Goal: Navigation & Orientation: Understand site structure

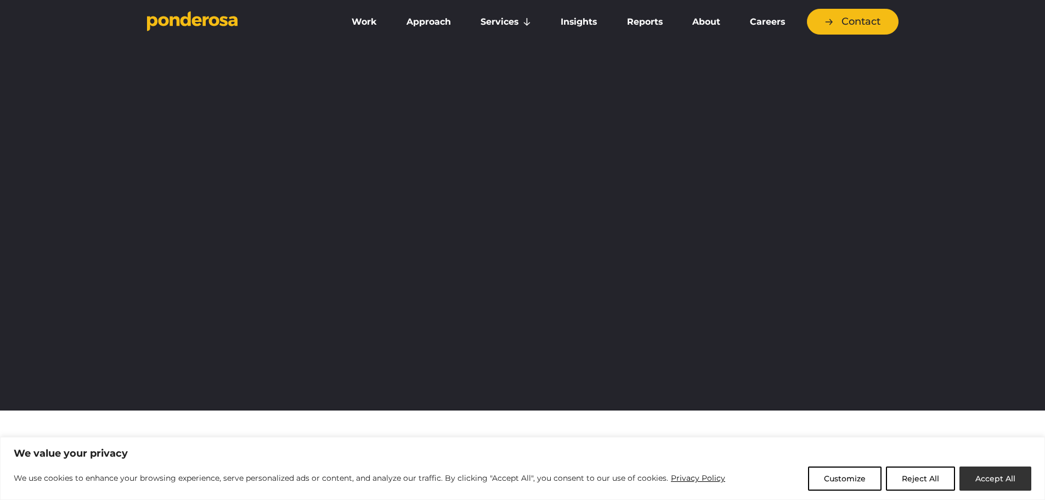
click at [1001, 475] on button "Accept All" at bounding box center [995, 478] width 72 height 24
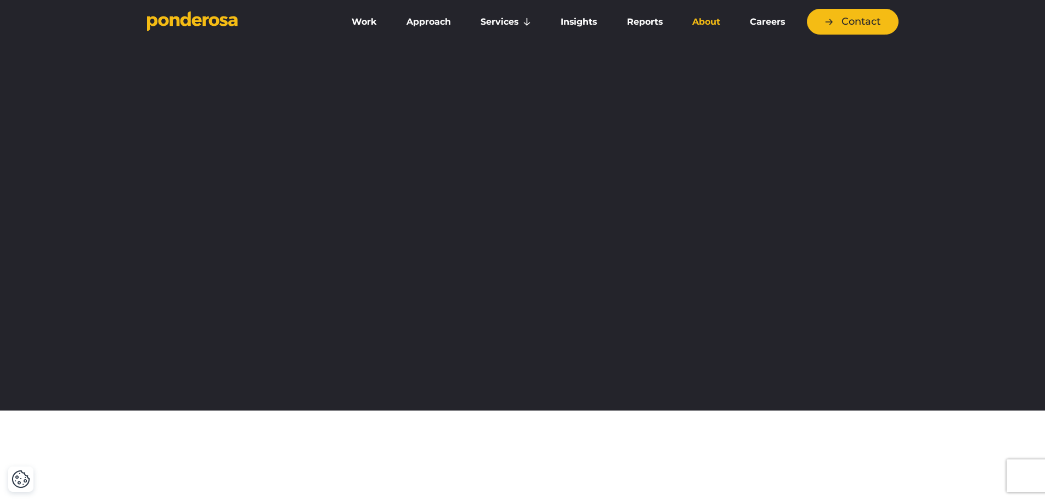
click at [687, 20] on link "About" at bounding box center [706, 21] width 53 height 23
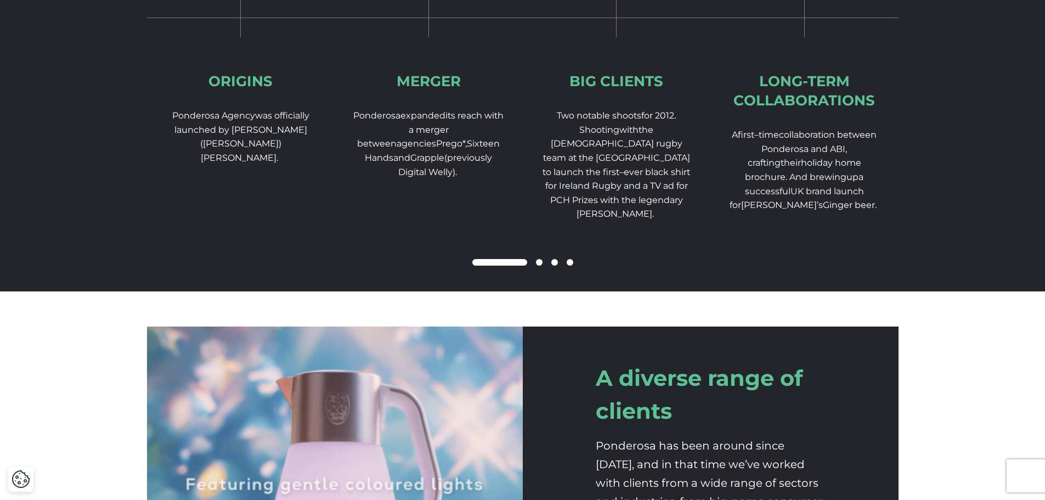
scroll to position [1701, 0]
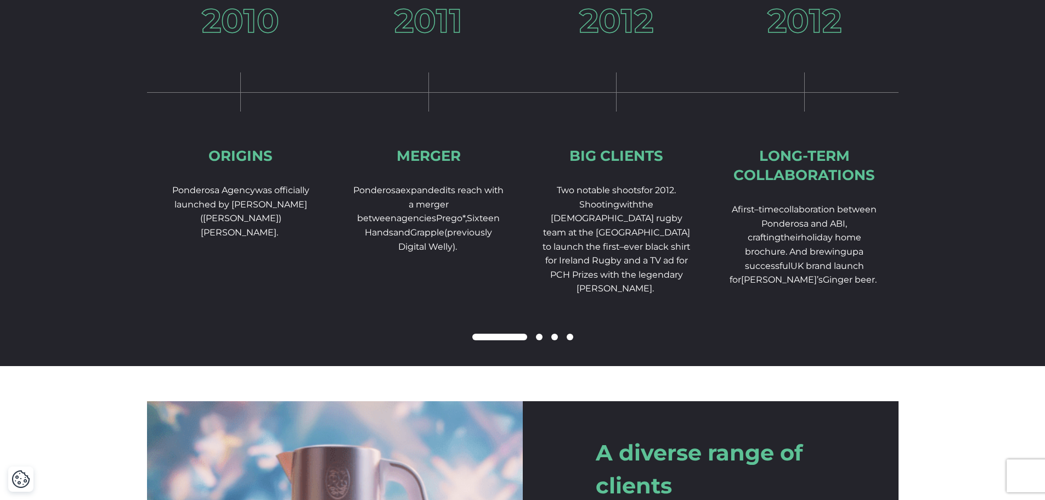
drag, startPoint x: 548, startPoint y: 355, endPoint x: 538, endPoint y: 354, distance: 10.6
click at [540, 344] on div at bounding box center [523, 337] width 752 height 13
drag, startPoint x: 509, startPoint y: 354, endPoint x: 544, endPoint y: 354, distance: 34.6
click at [554, 344] on div at bounding box center [523, 337] width 752 height 13
click at [568, 344] on div at bounding box center [523, 337] width 752 height 13
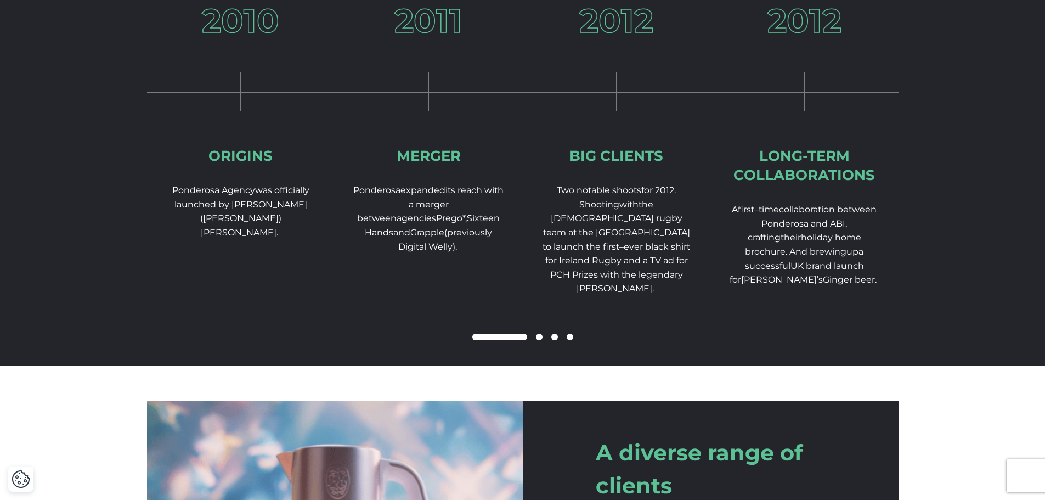
click at [573, 340] on span at bounding box center [570, 337] width 7 height 7
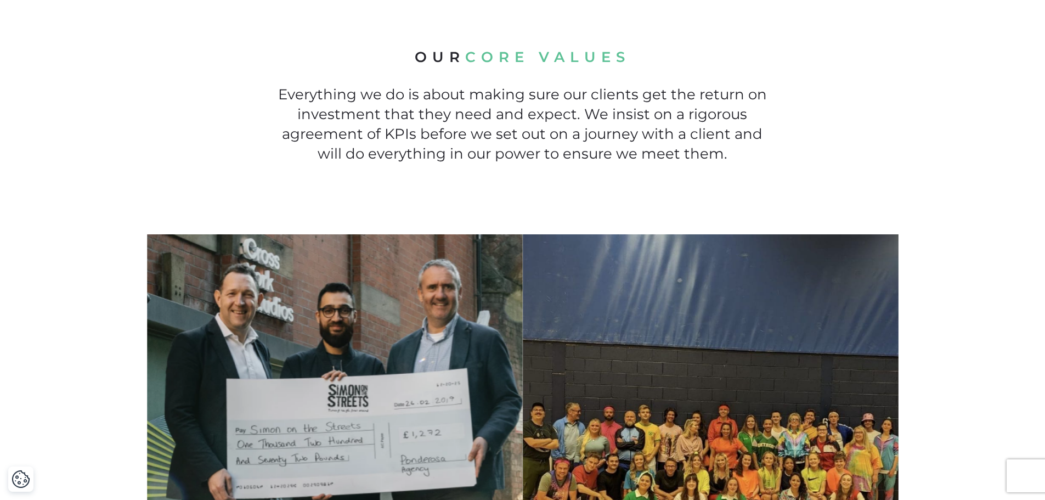
scroll to position [878, 0]
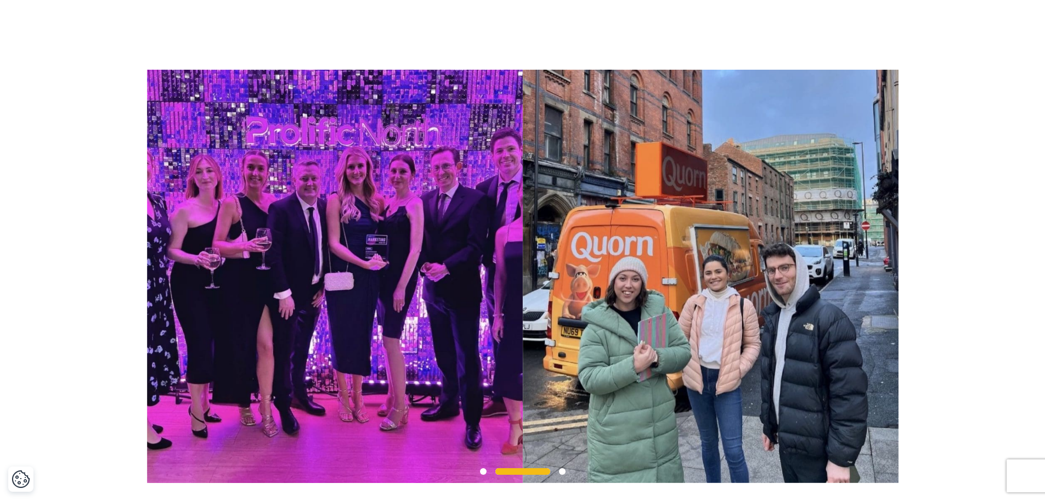
click at [614, 295] on img at bounding box center [711, 276] width 376 height 413
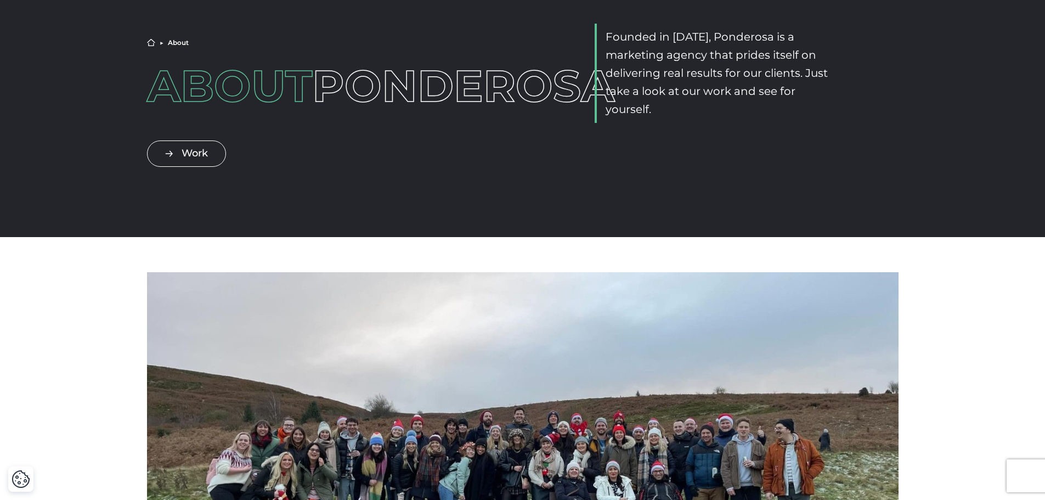
scroll to position [0, 0]
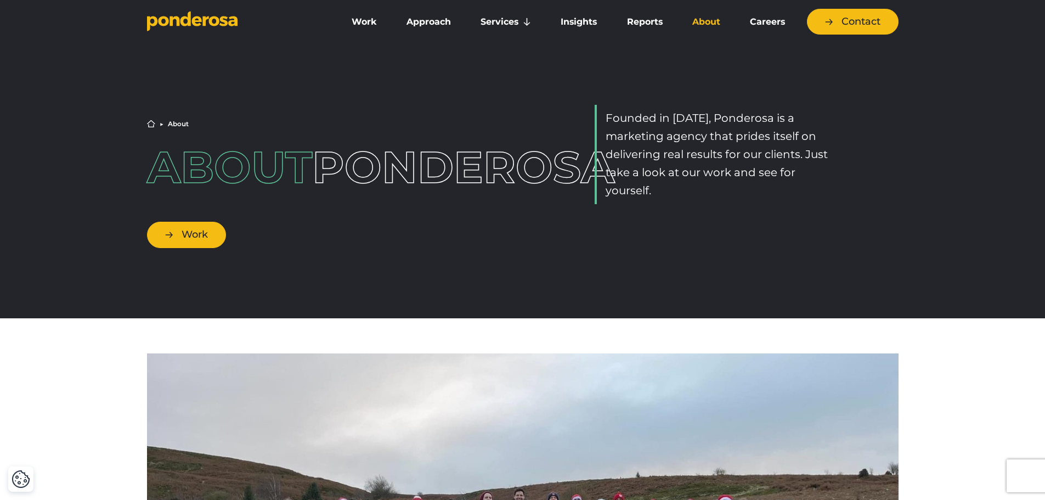
click at [172, 245] on link "Work" at bounding box center [186, 235] width 79 height 26
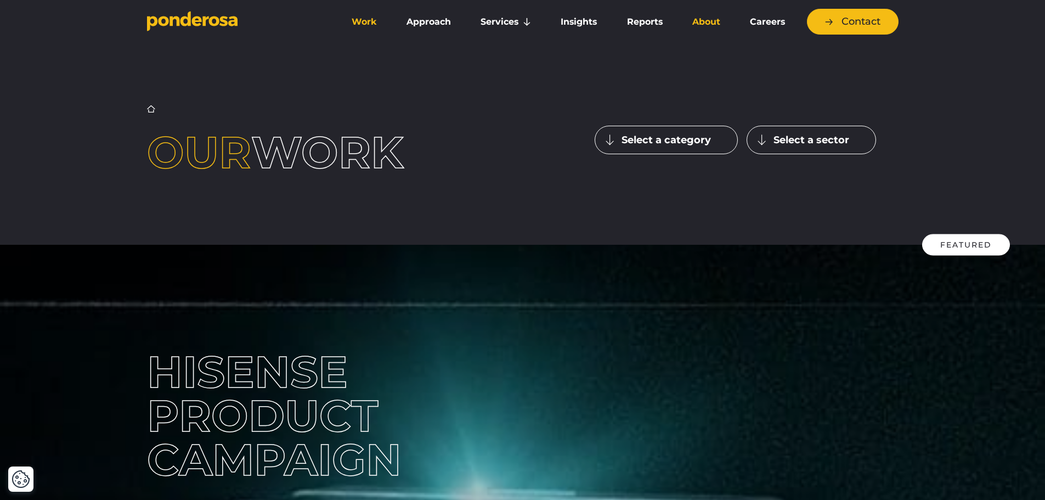
click at [686, 16] on link "About" at bounding box center [706, 21] width 53 height 23
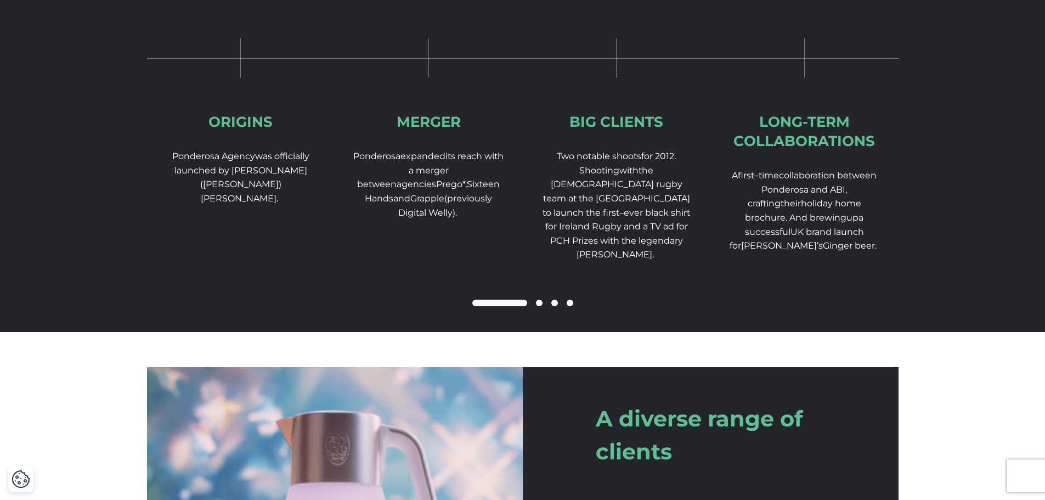
scroll to position [1810, 0]
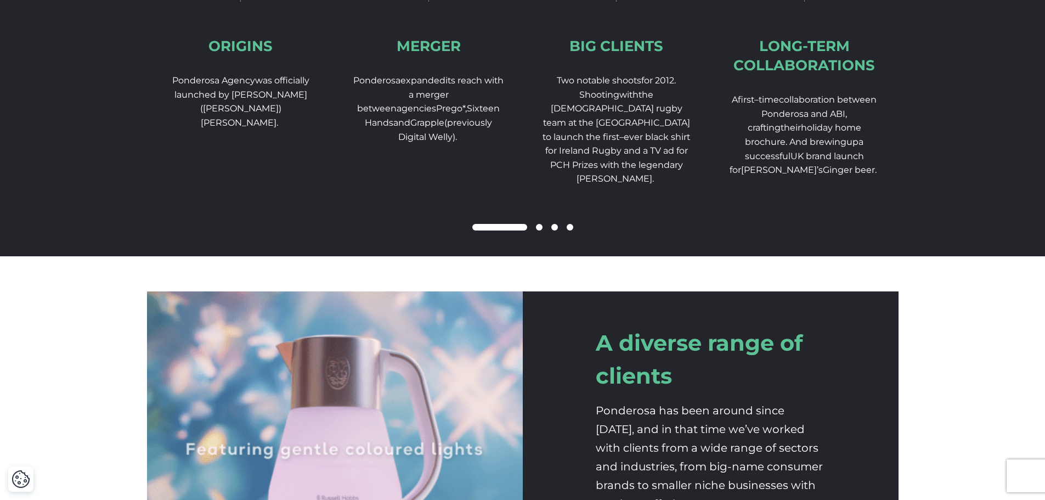
click at [560, 234] on div at bounding box center [523, 227] width 752 height 13
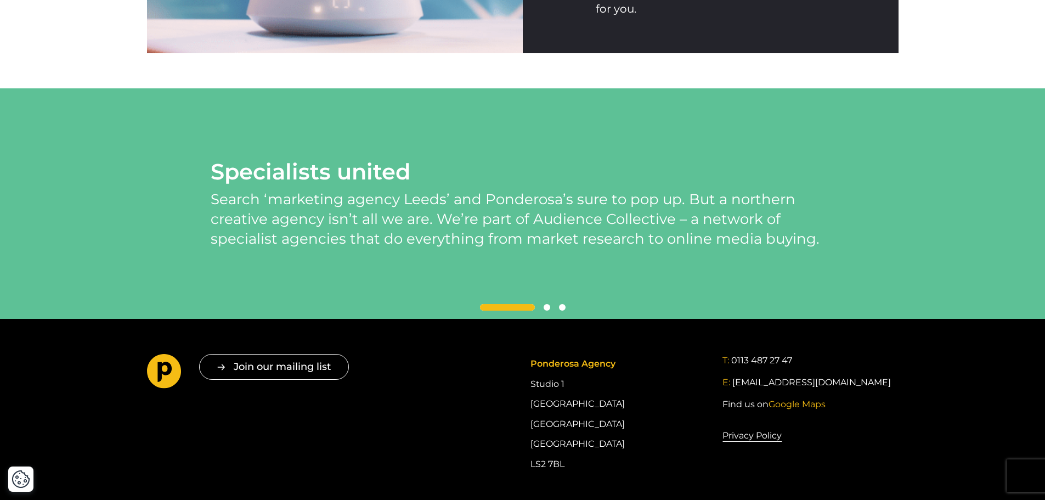
scroll to position [2469, 0]
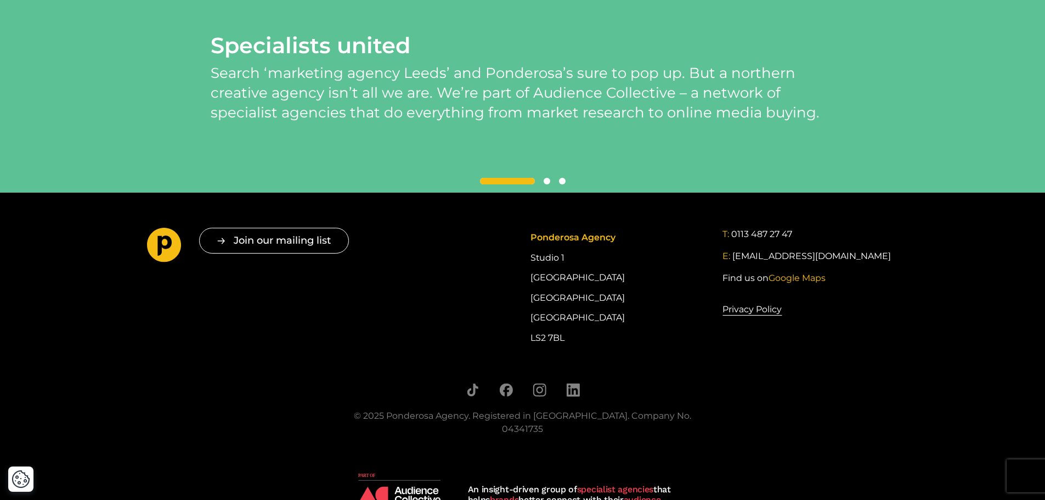
click at [564, 184] on span at bounding box center [562, 181] width 7 height 7
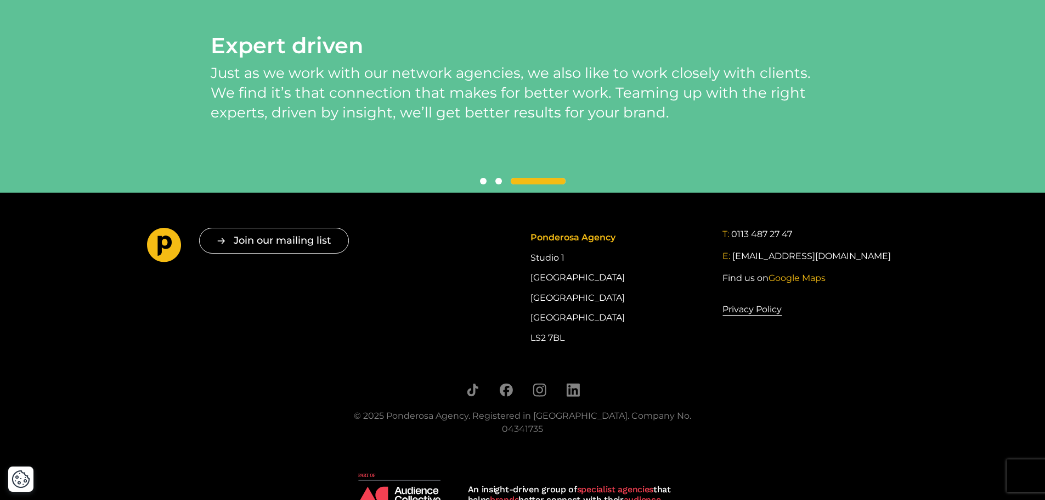
scroll to position [2505, 0]
